Goal: Connect with others: Establish contact or relationships with other users

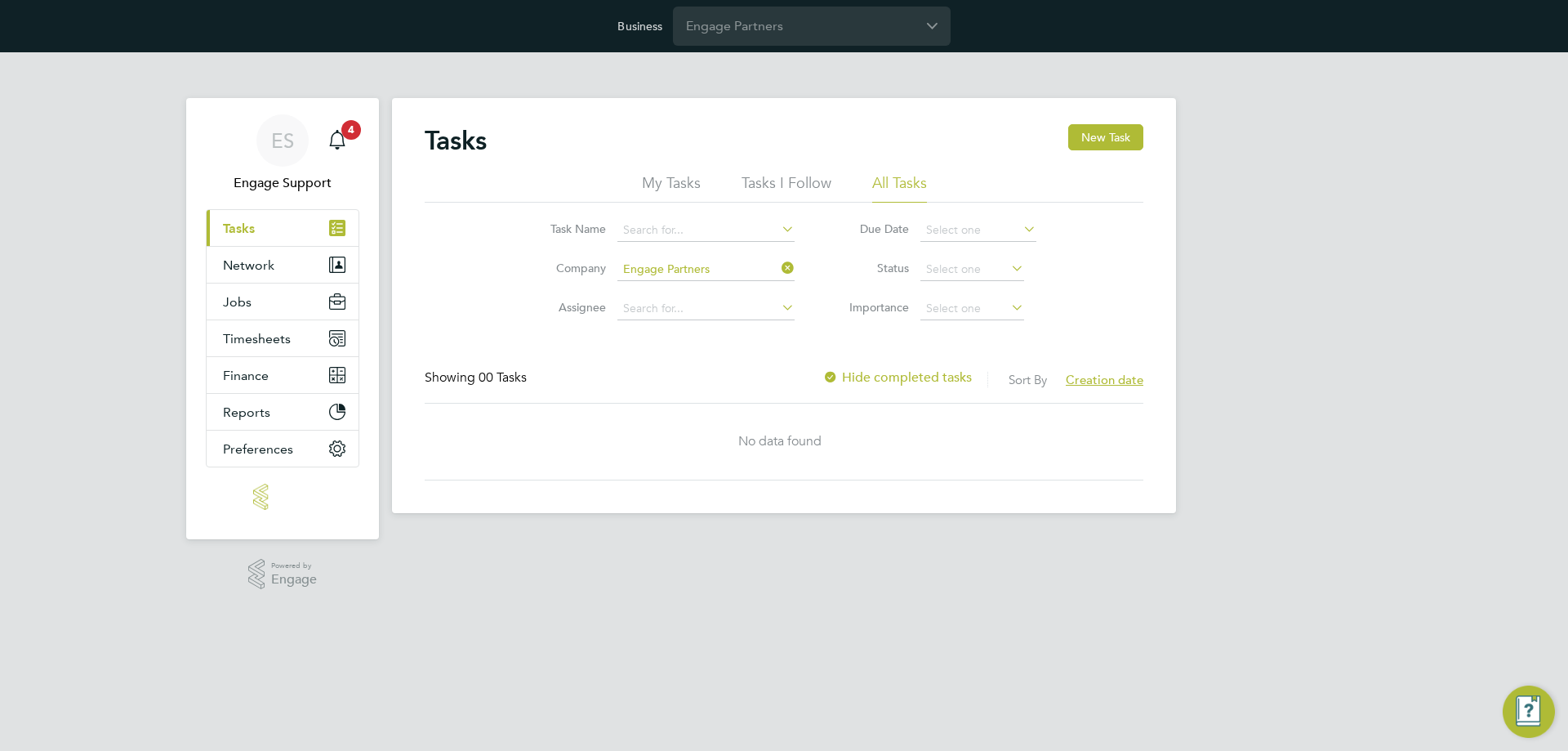
drag, startPoint x: 251, startPoint y: 647, endPoint x: 262, endPoint y: 393, distance: 254.2
click at [251, 540] on html "Business Engage Partners ES Engage Support Notifications 4 Applications: Curren…" at bounding box center [784, 269] width 1568 height 540
click at [232, 256] on button "Network" at bounding box center [282, 264] width 152 height 36
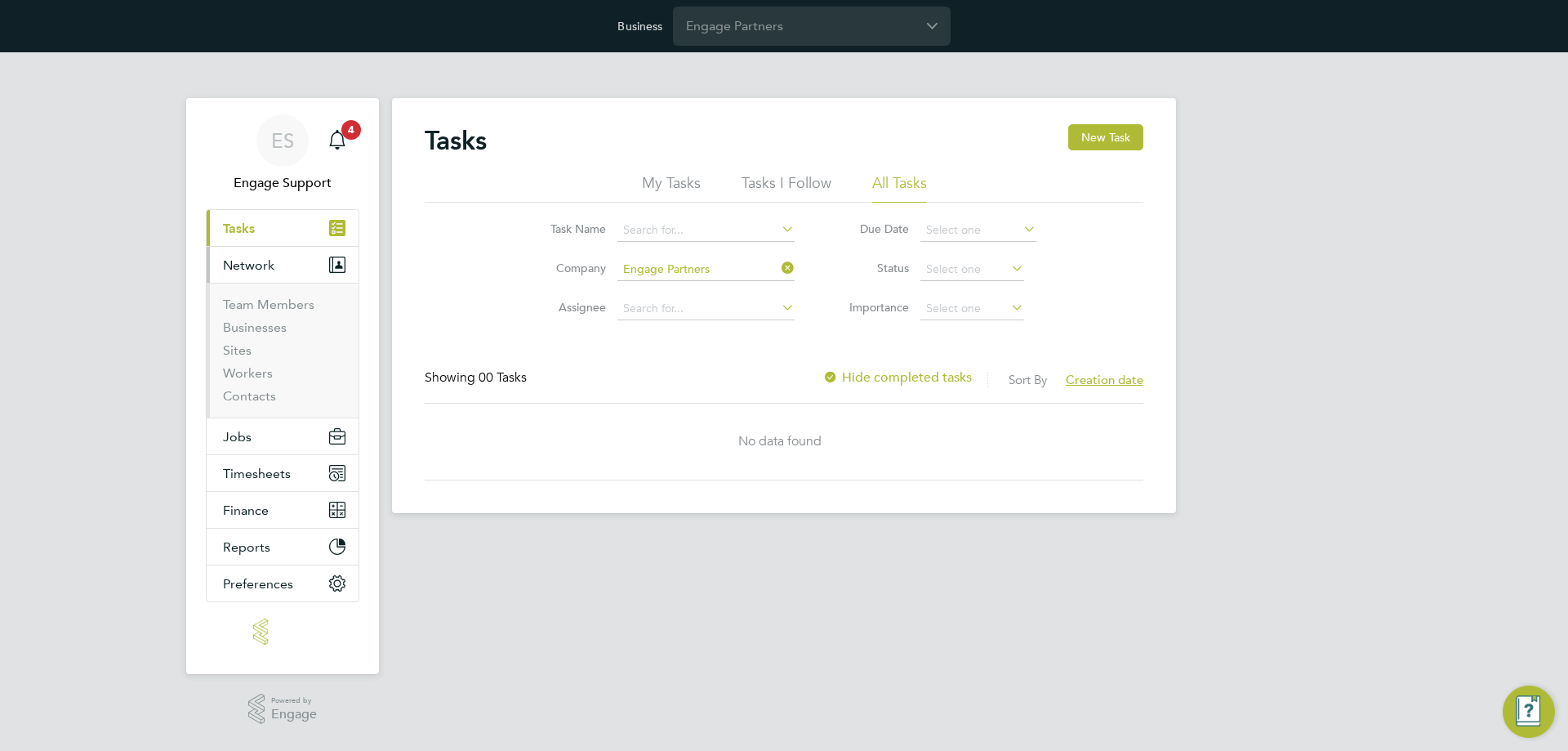
click at [249, 317] on li "Team Members" at bounding box center [284, 307] width 122 height 23
click at [260, 324] on link "Businesses" at bounding box center [255, 327] width 64 height 15
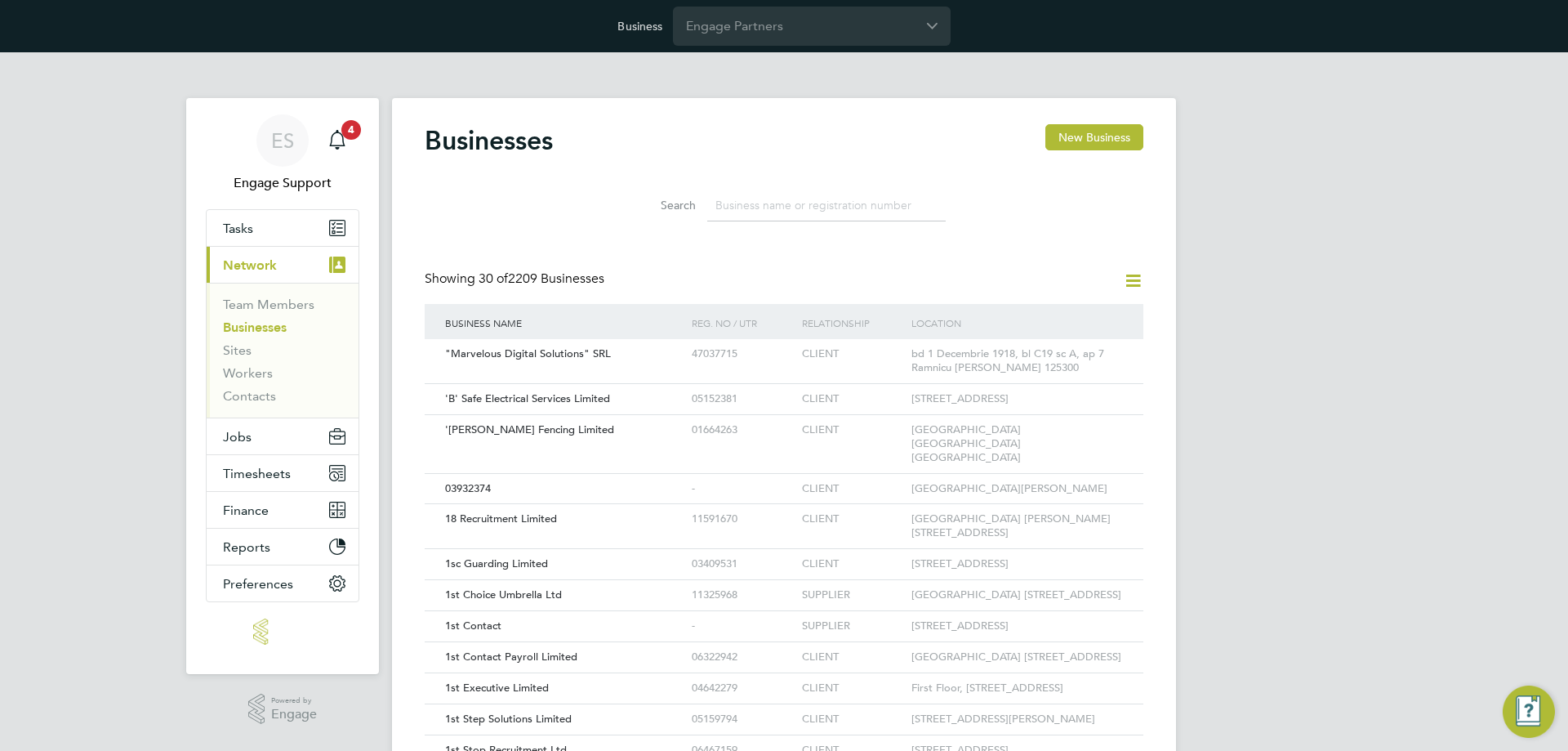
click at [1130, 278] on icon at bounding box center [1133, 280] width 20 height 20
click at [1093, 324] on li "Add Business Connection" at bounding box center [1055, 319] width 173 height 23
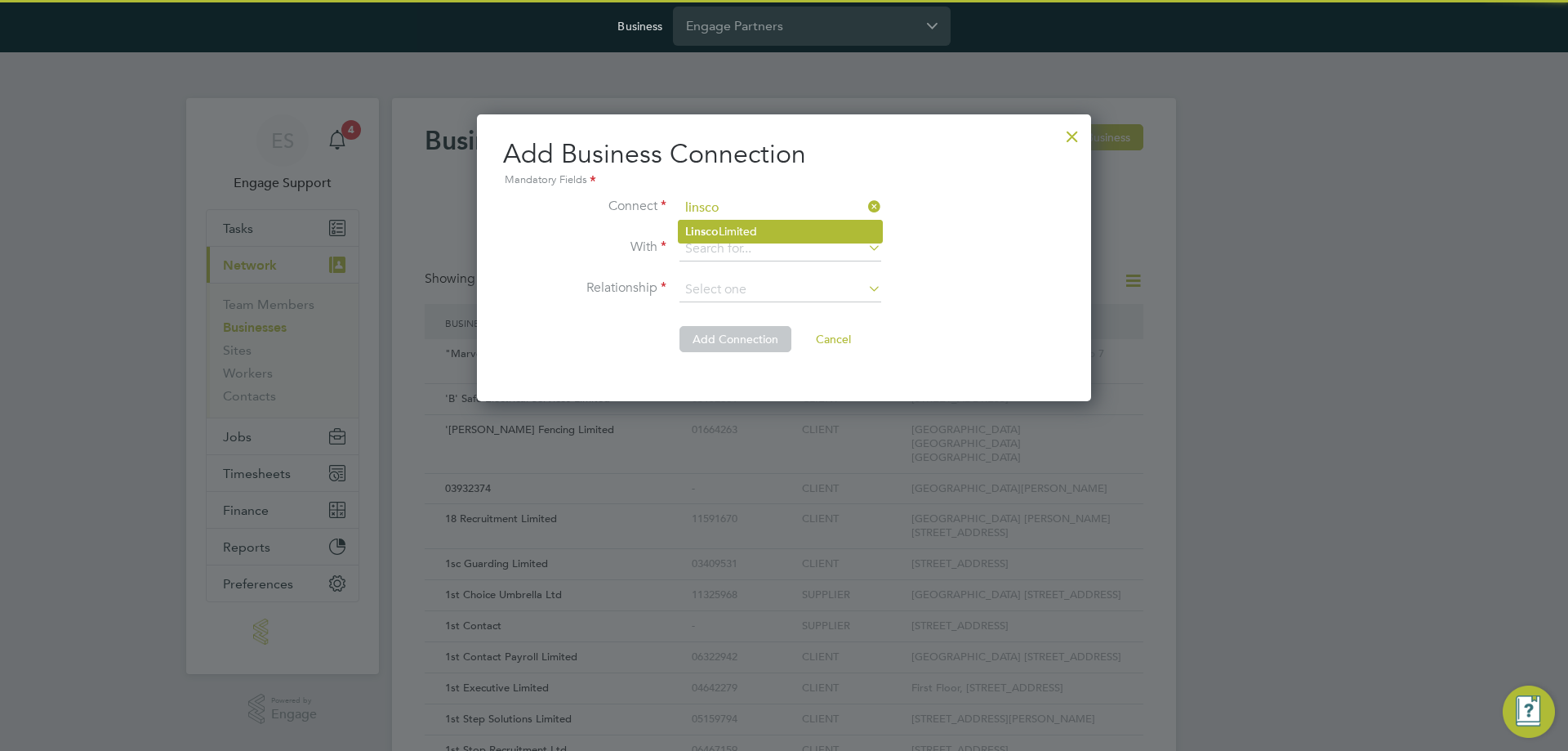
click at [817, 240] on li "Linsco Limited" at bounding box center [780, 232] width 203 height 22
type input "Linsco Limited"
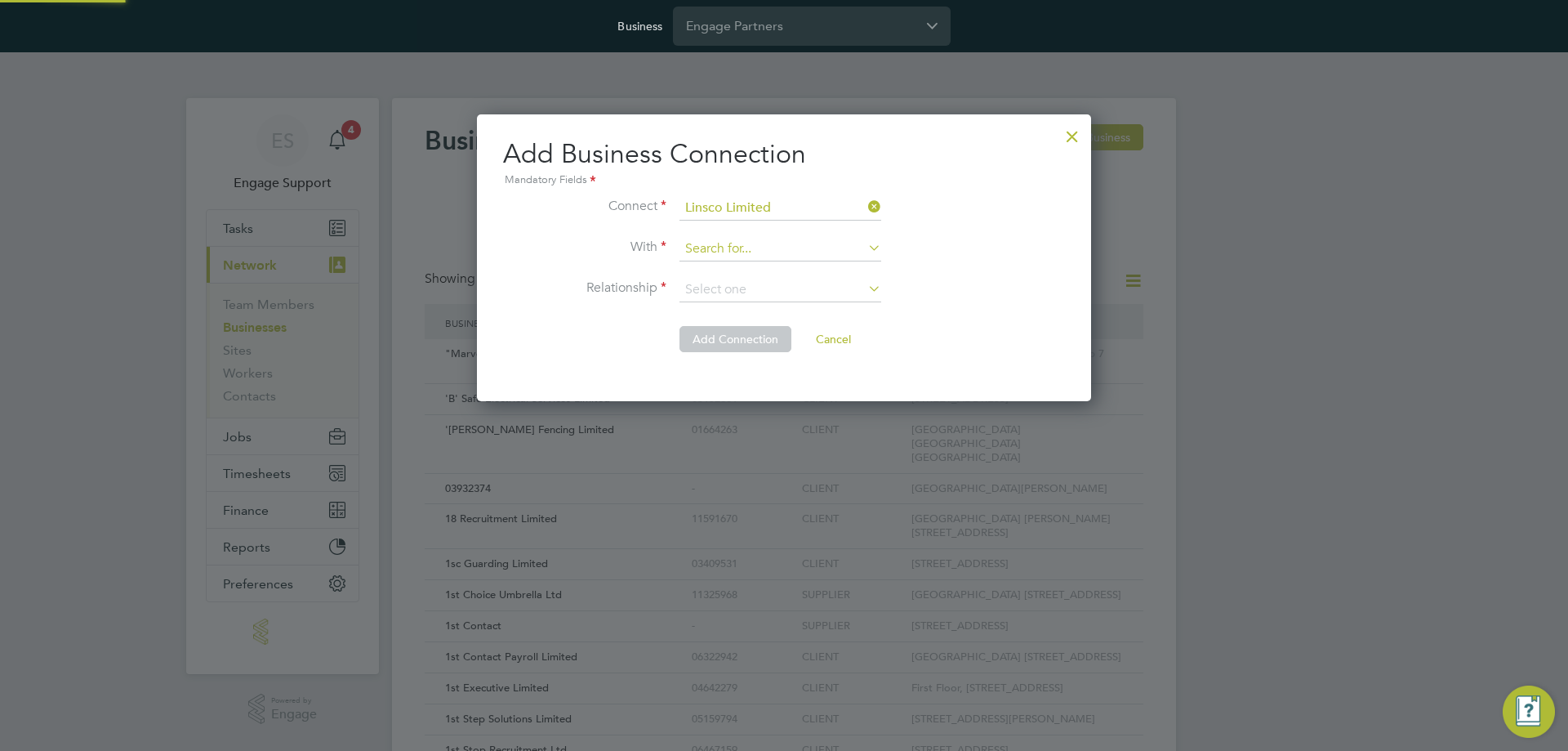
click at [817, 258] on input at bounding box center [780, 248] width 201 height 24
click at [860, 331] on li "[PERSON_NAME] Sind all Construction & Infrastructure Ltd" at bounding box center [852, 338] width 346 height 22
type input "[PERSON_NAME] Construction & Infrastructure Ltd"
click at [791, 285] on input at bounding box center [780, 289] width 201 height 24
click at [785, 355] on li "Supplier - Client" at bounding box center [780, 355] width 203 height 21
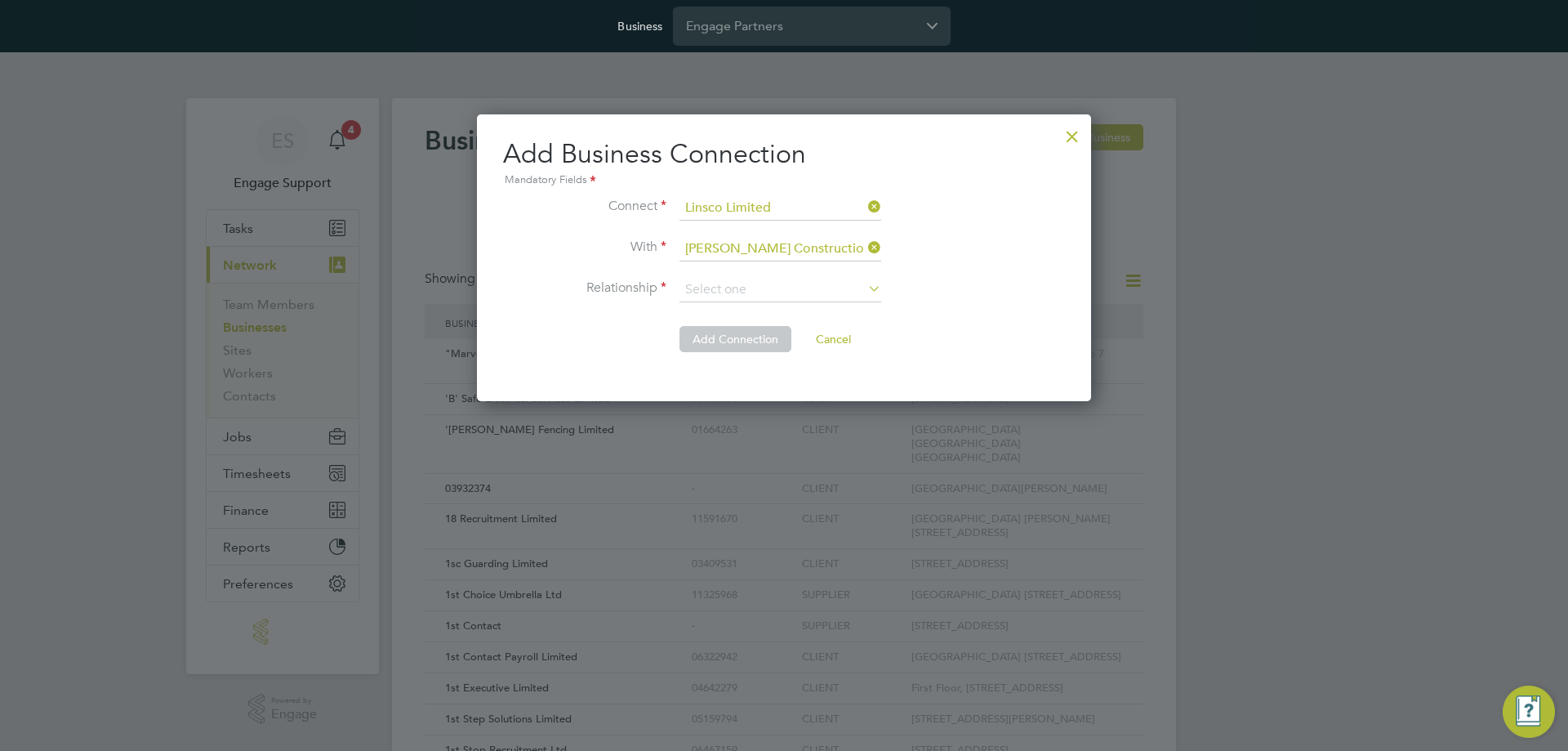
type input "Supplier - Client"
click at [758, 341] on button "Add Connection" at bounding box center [735, 338] width 112 height 26
